Goal: Task Accomplishment & Management: Manage account settings

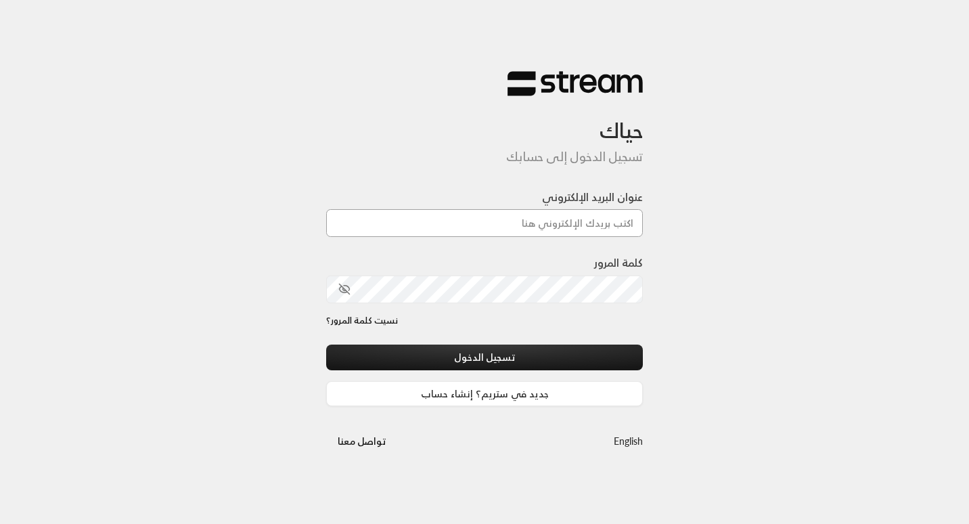
click at [552, 225] on input "عنوان البريد الإلكتروني" at bounding box center [484, 223] width 317 height 28
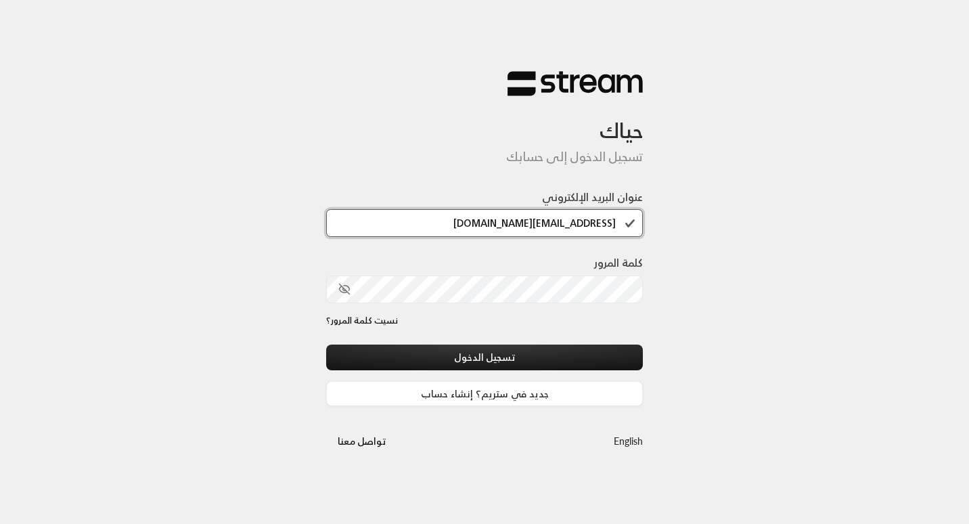
type input "budor@streampay.sa"
drag, startPoint x: 620, startPoint y: 225, endPoint x: 478, endPoint y: 230, distance: 142.2
click at [478, 230] on input "budor@streampay.sa" at bounding box center [484, 223] width 317 height 28
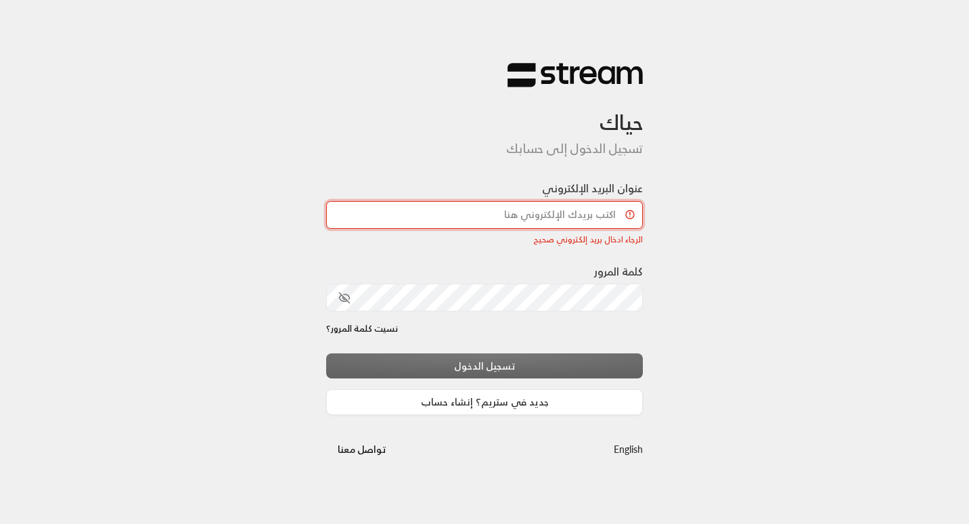
click at [491, 223] on input "عنوان البريد الإلكتروني" at bounding box center [484, 215] width 317 height 28
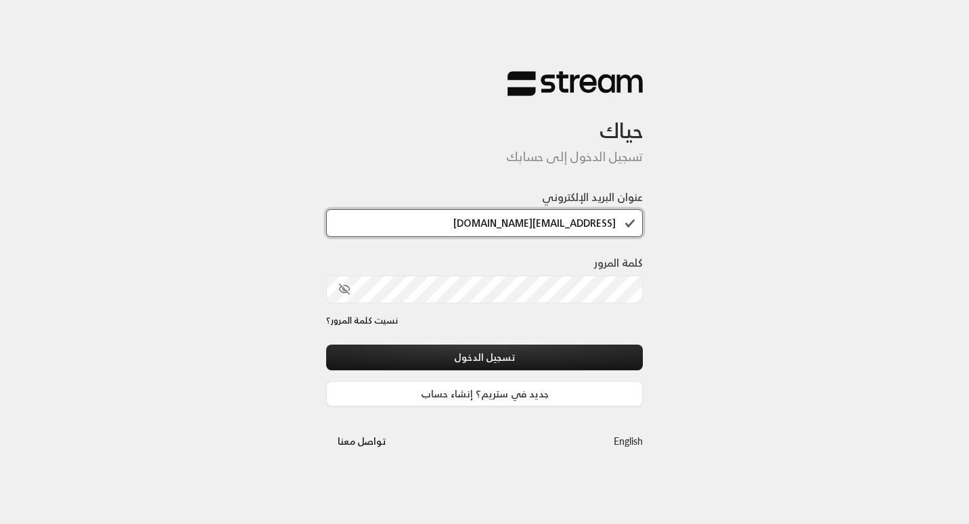
type input "budor@streampay.sa"
drag, startPoint x: 625, startPoint y: 219, endPoint x: 478, endPoint y: 227, distance: 147.0
click at [478, 227] on input "budor@streampay.sa" at bounding box center [484, 223] width 317 height 28
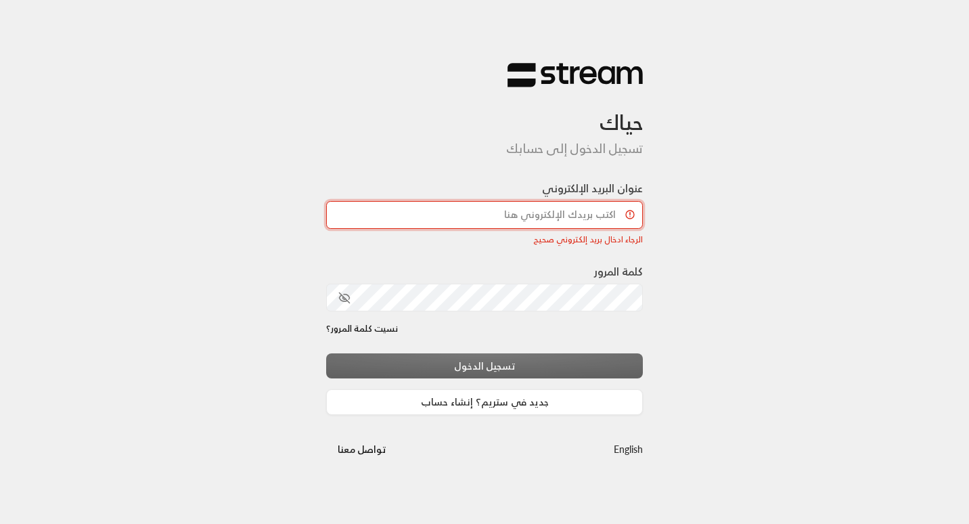
click at [478, 227] on input "عنوان البريد الإلكتروني" at bounding box center [484, 215] width 317 height 28
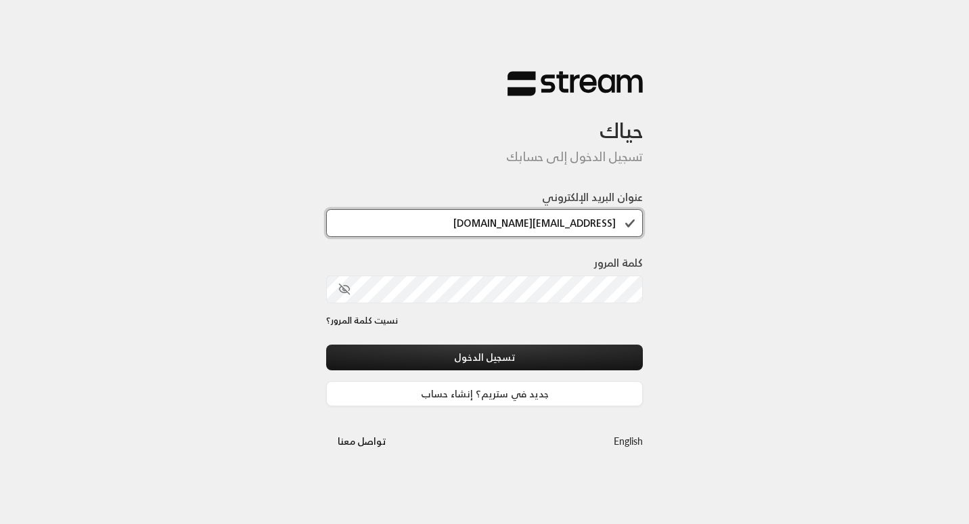
type input "budor@streampay.sa"
drag, startPoint x: 457, startPoint y: 264, endPoint x: 415, endPoint y: 258, distance: 43.1
click at [415, 258] on div "كلمة المرور" at bounding box center [484, 278] width 317 height 48
drag, startPoint x: 632, startPoint y: 221, endPoint x: 444, endPoint y: 233, distance: 188.5
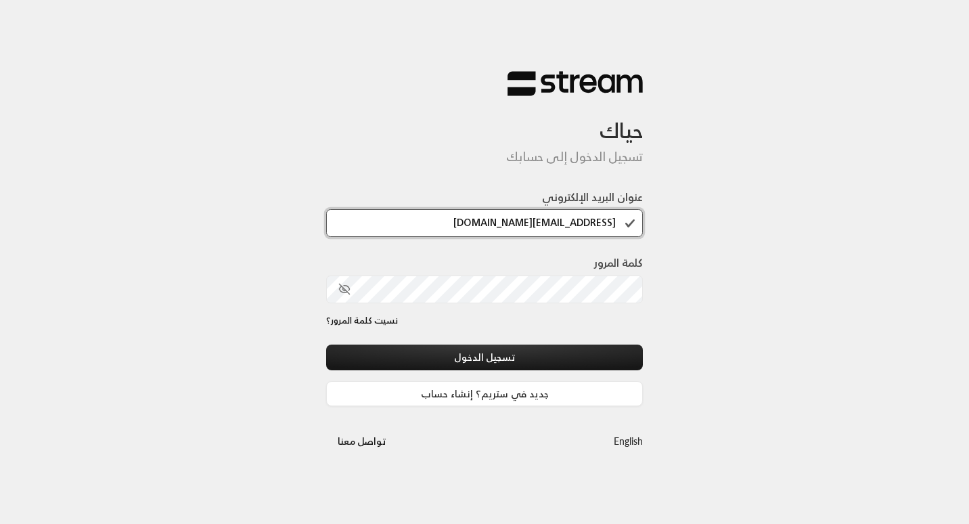
click at [444, 233] on input "budor@streampay.sa" at bounding box center [484, 223] width 317 height 28
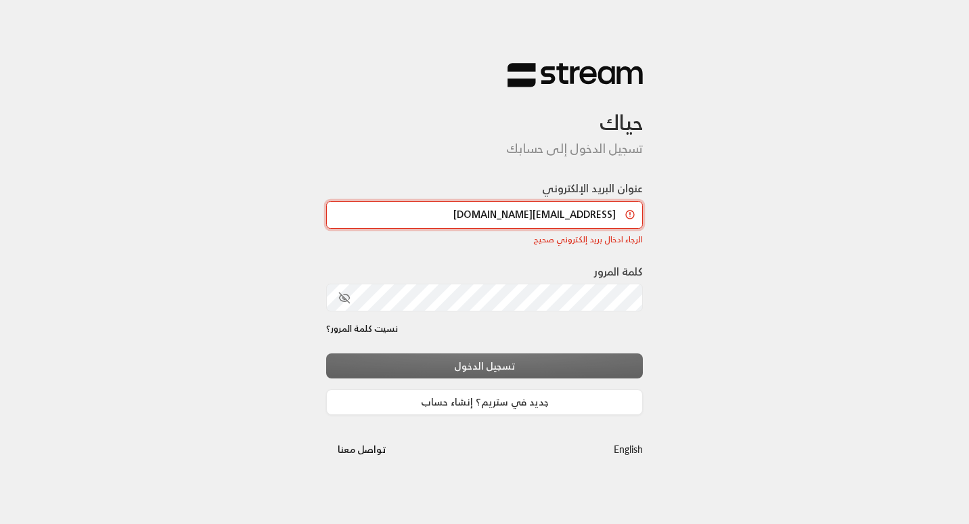
type input "budor@streampay.sa"
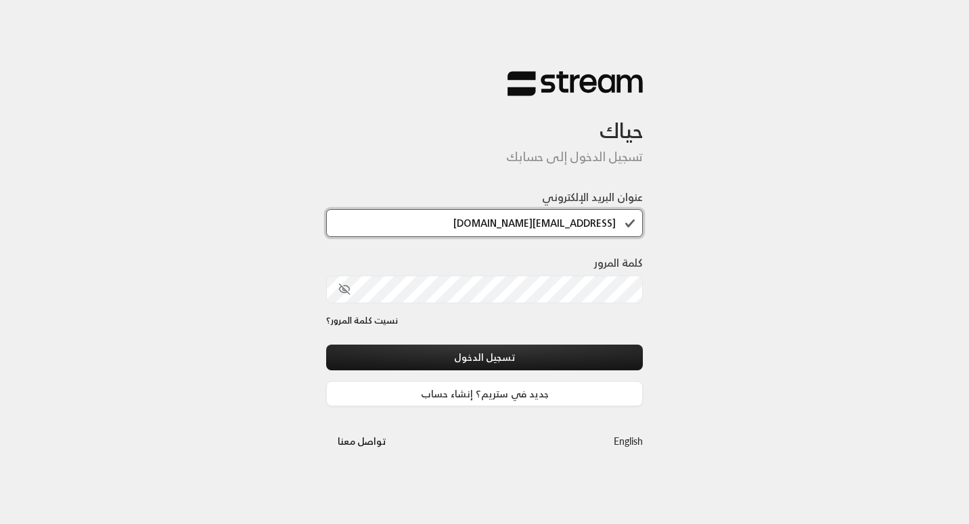
scroll to position [1, 0]
drag, startPoint x: 618, startPoint y: 223, endPoint x: 450, endPoint y: 226, distance: 168.5
click at [450, 226] on input "budor@streampay.sa" at bounding box center [484, 223] width 317 height 28
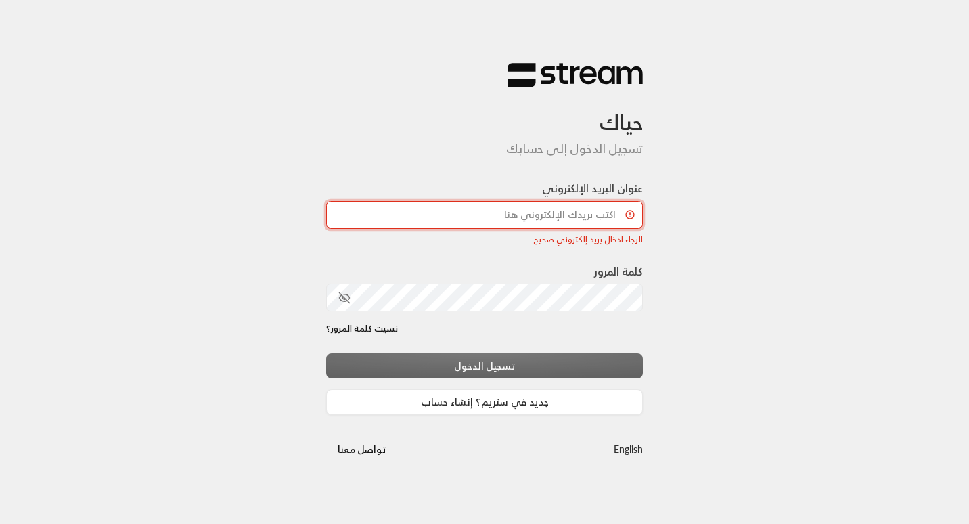
scroll to position [0, 0]
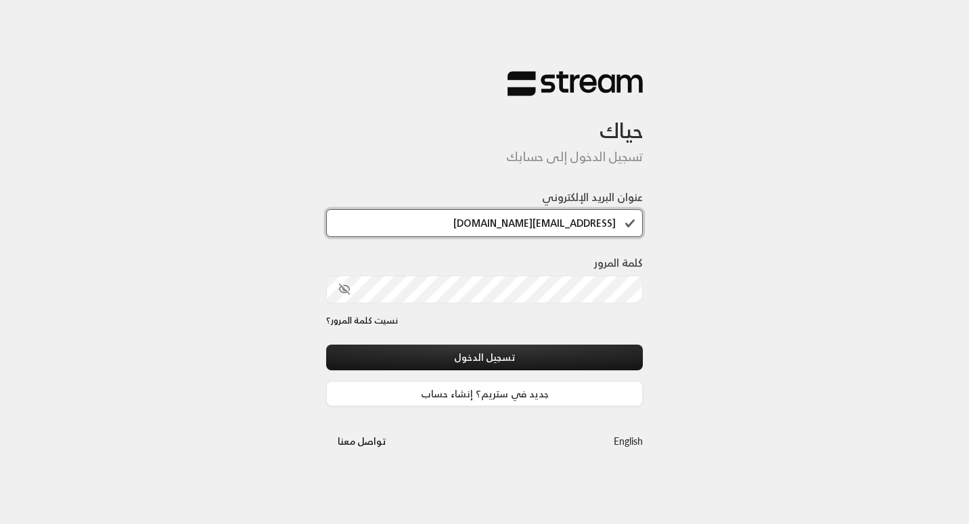
type input "budor@streampay.sa"
drag, startPoint x: 627, startPoint y: 223, endPoint x: 417, endPoint y: 244, distance: 210.8
click at [417, 244] on div "عنوان البريد الإلكتروني budor@streampay.sa" at bounding box center [484, 222] width 317 height 66
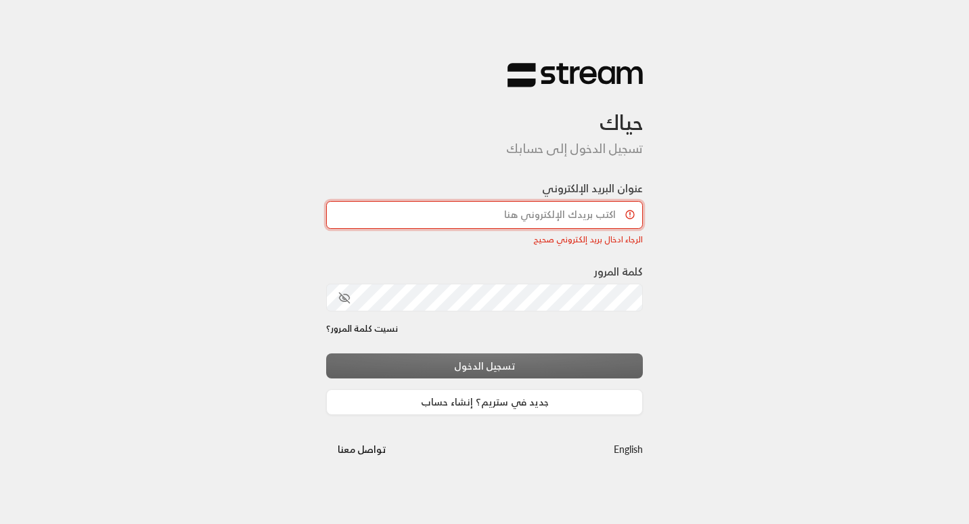
scroll to position [0, 0]
paste input "[EMAIL_ADDRESS][DOMAIN_NAME]"
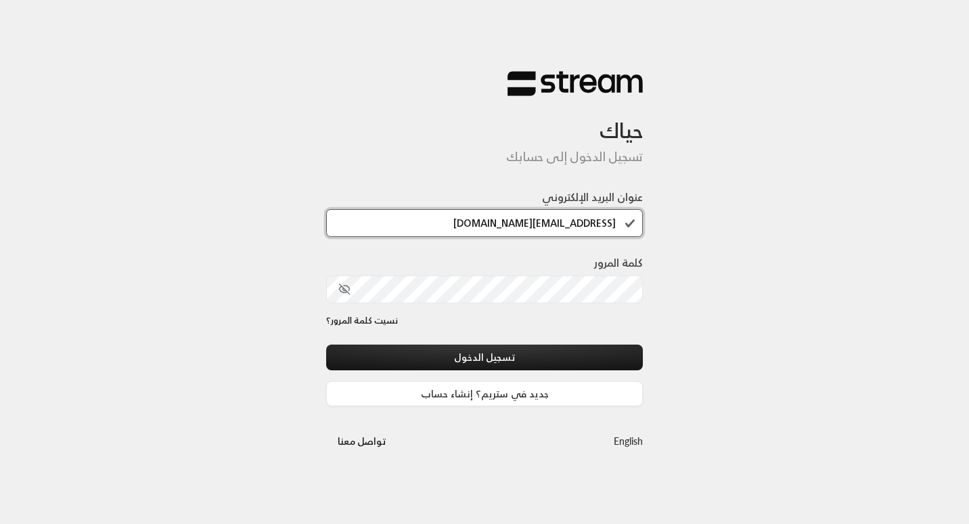
type input "[EMAIL_ADDRESS][DOMAIN_NAME]"
click at [326, 344] on button "تسجيل الدخول" at bounding box center [484, 356] width 317 height 25
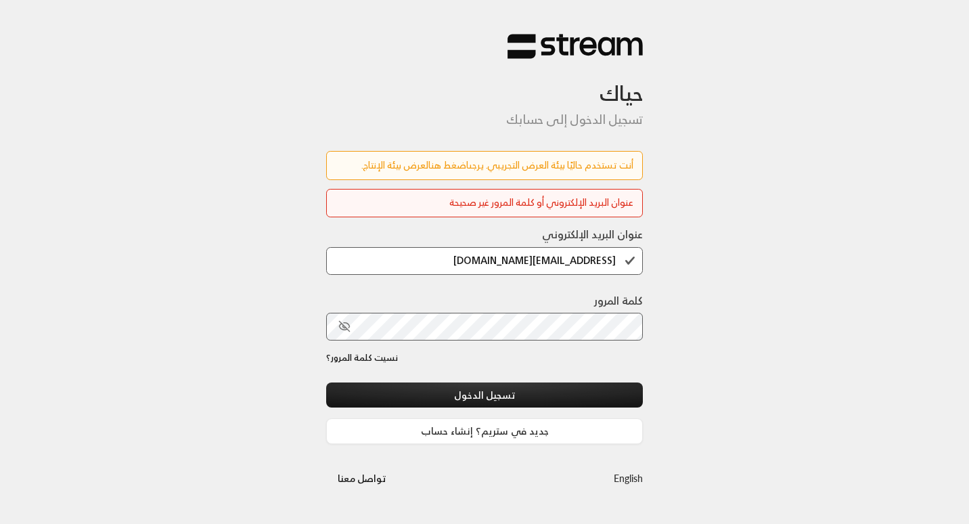
click at [447, 164] on link "اضغط هنا" at bounding box center [448, 164] width 41 height 17
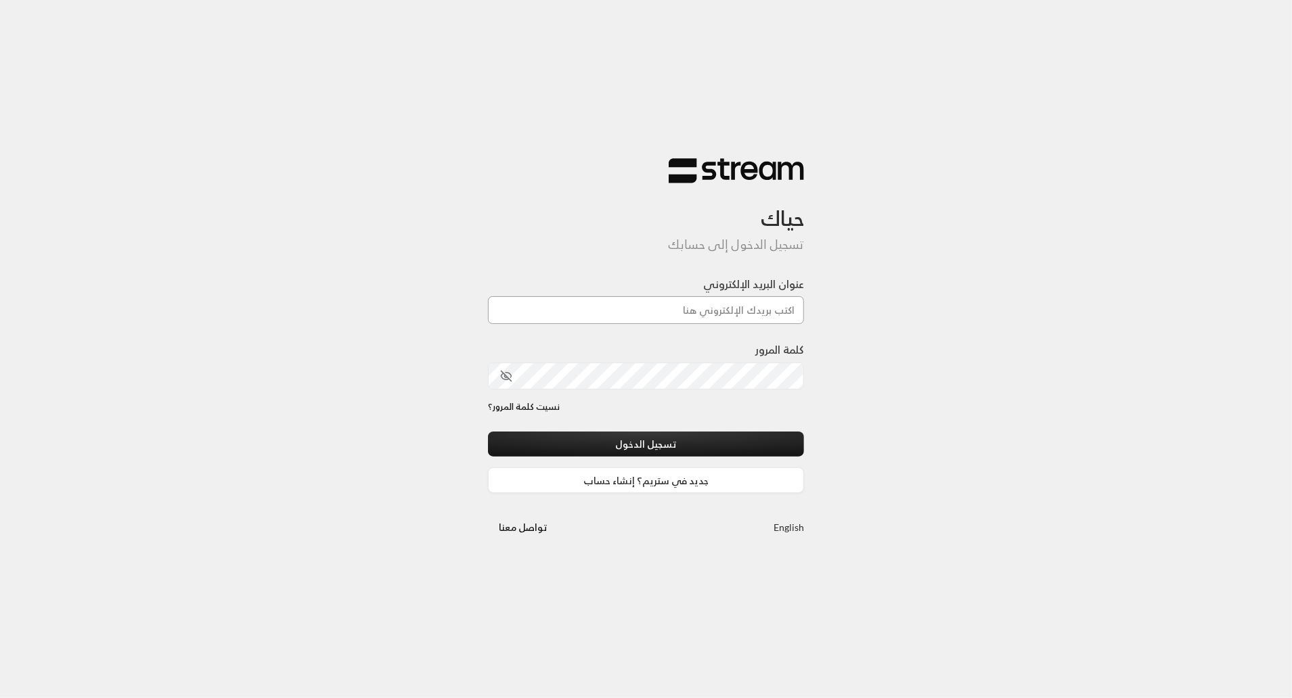
click at [712, 302] on input "عنوان البريد الإلكتروني" at bounding box center [646, 310] width 317 height 28
type input "[EMAIL_ADDRESS][DOMAIN_NAME]"
click at [488, 432] on button "تسجيل الدخول" at bounding box center [646, 444] width 317 height 25
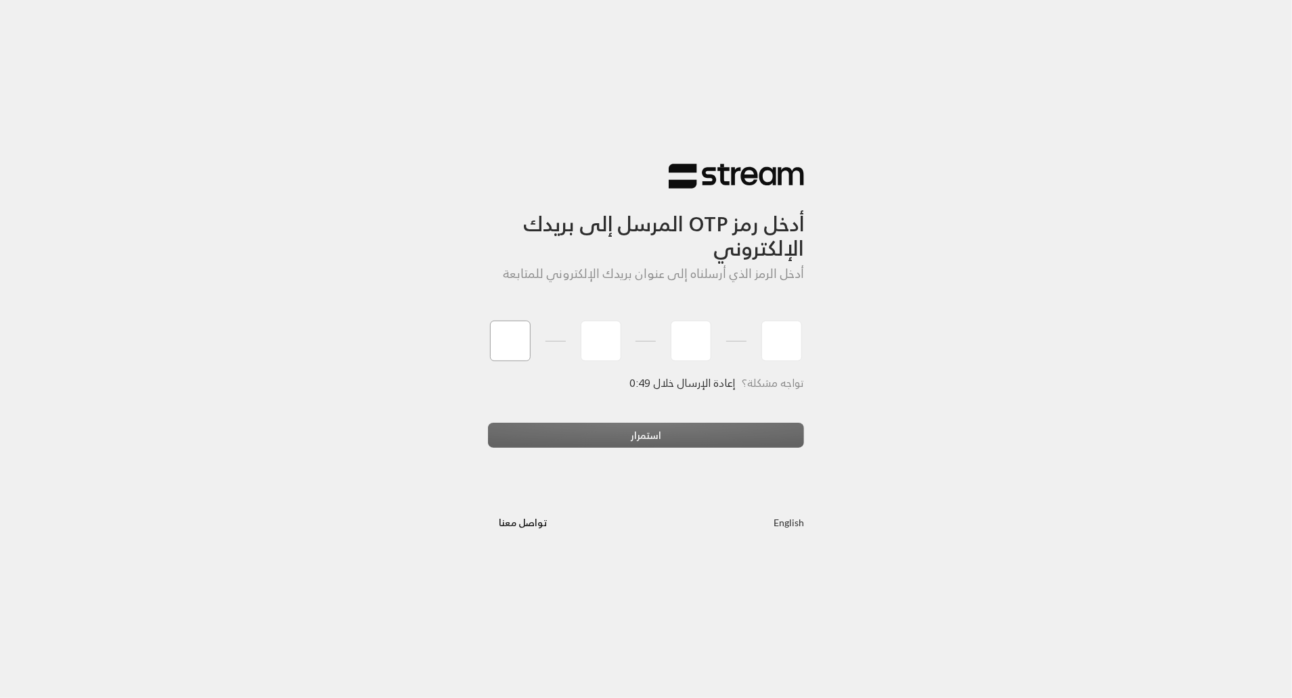
type input "9"
type input "2"
type input "4"
type input "7"
